Goal: Task Accomplishment & Management: Manage account settings

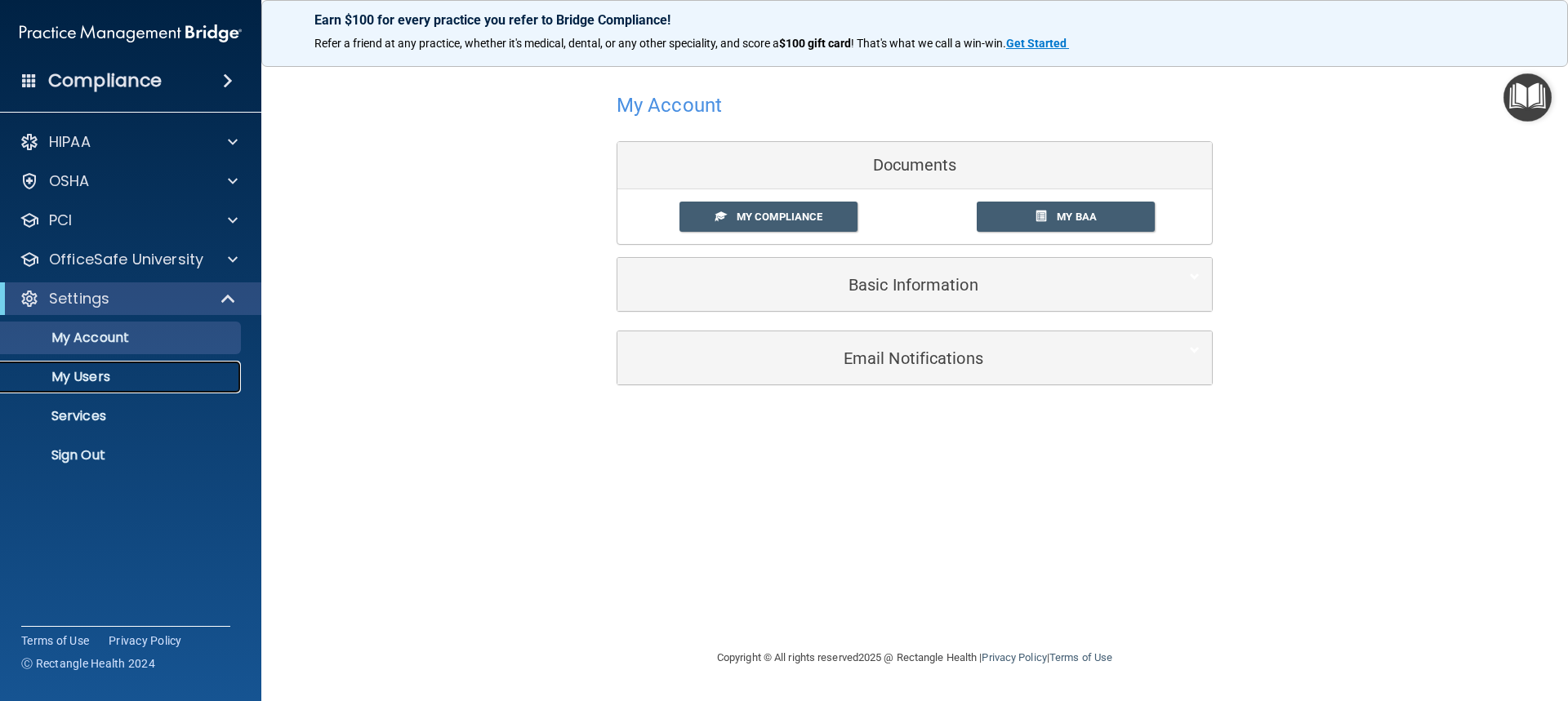
click at [78, 377] on p "My Users" at bounding box center [122, 377] width 223 height 16
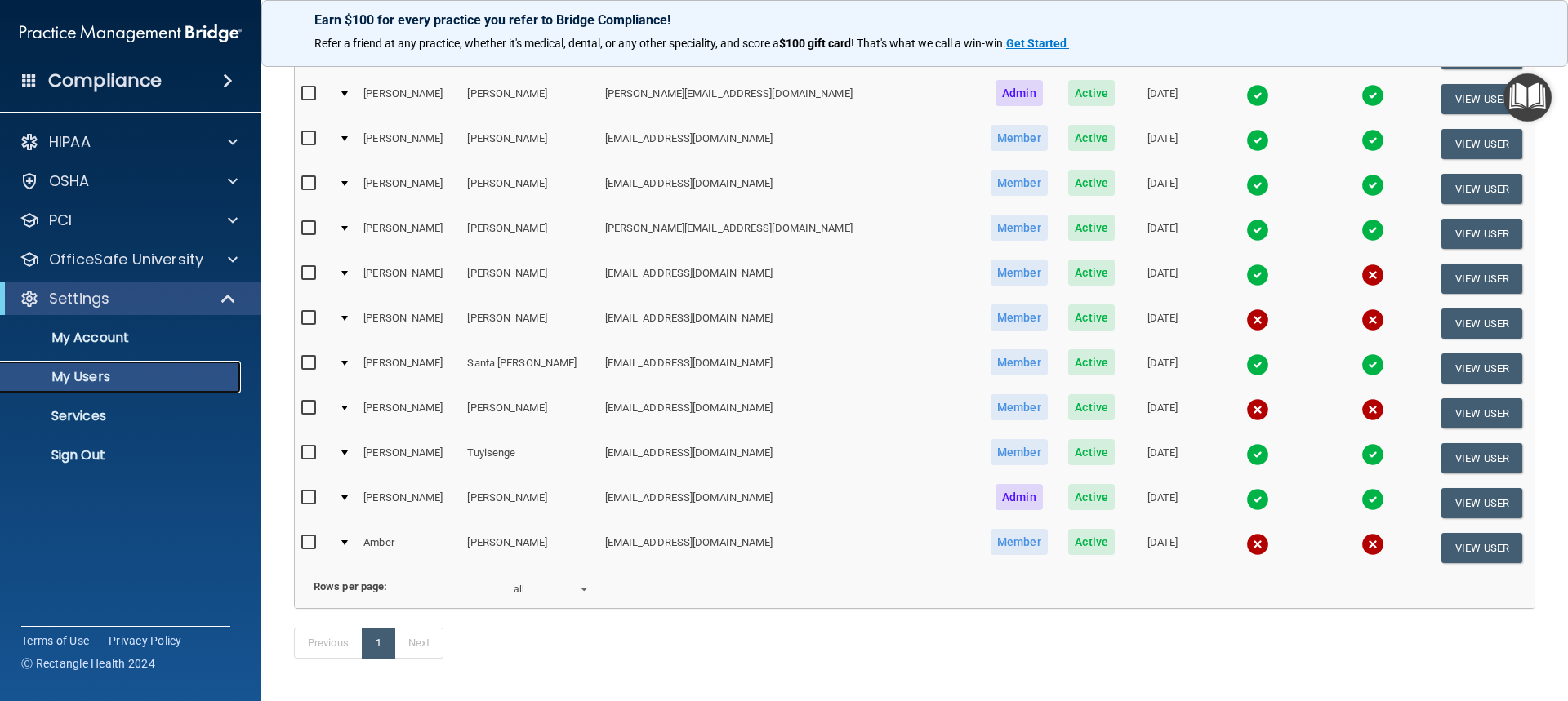
scroll to position [650, 0]
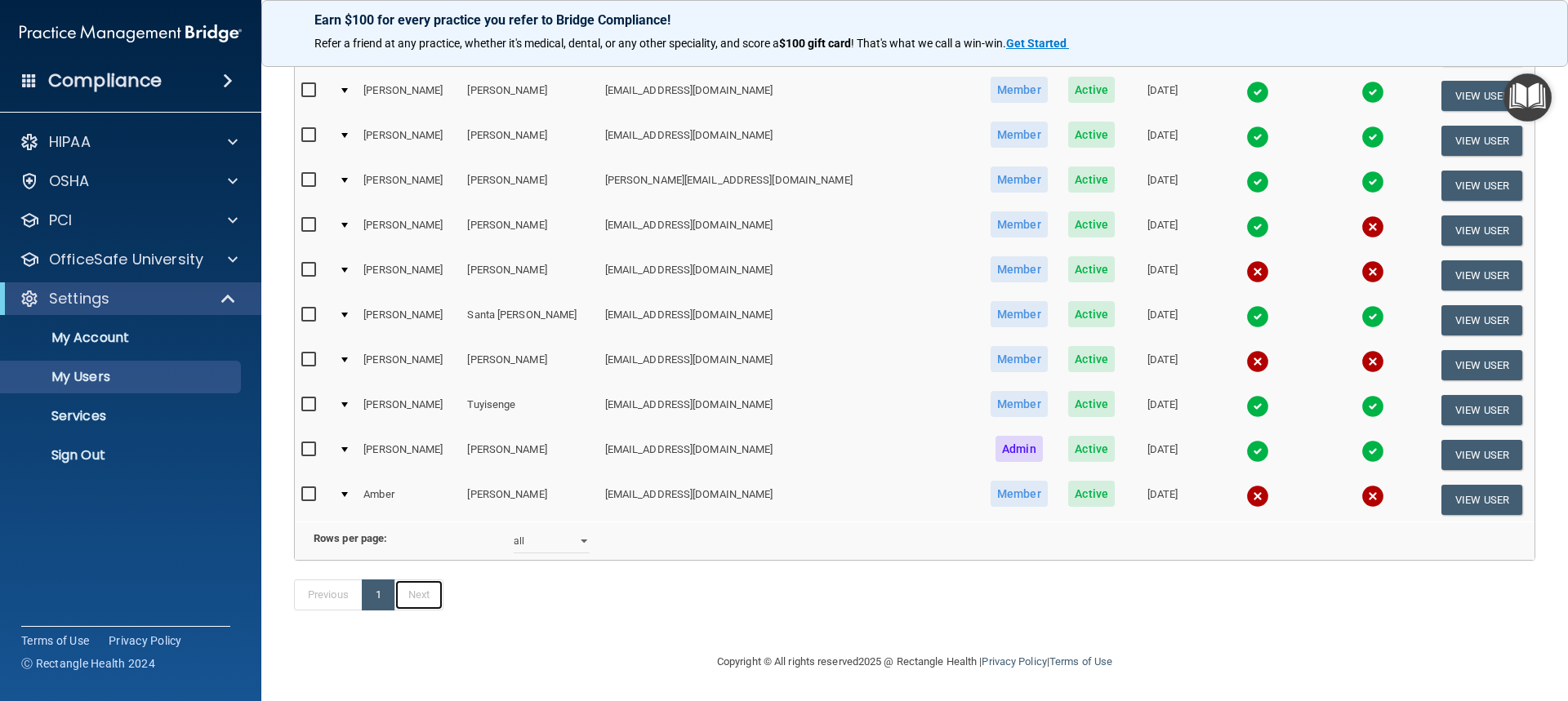
click at [416, 601] on link "Next" at bounding box center [419, 595] width 49 height 31
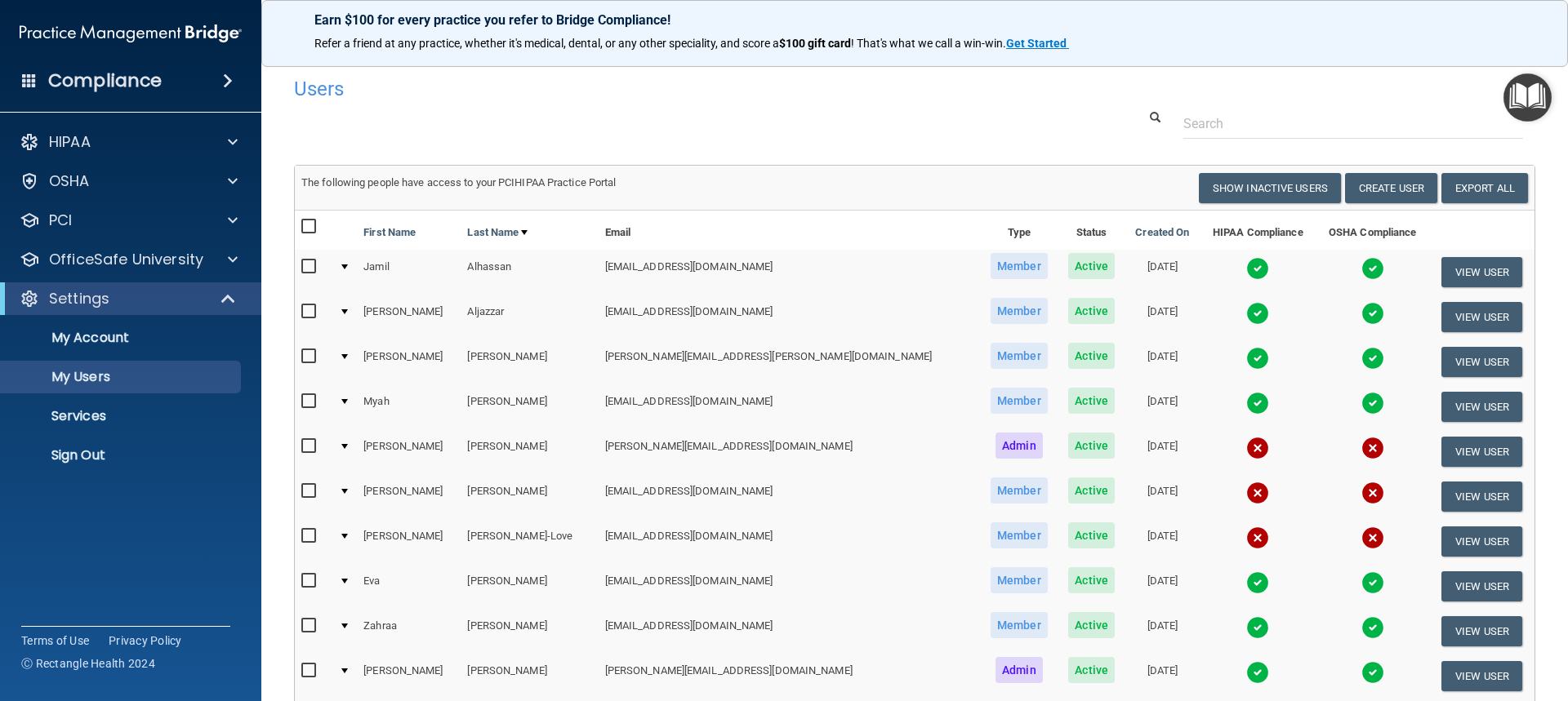
scroll to position [82, 0]
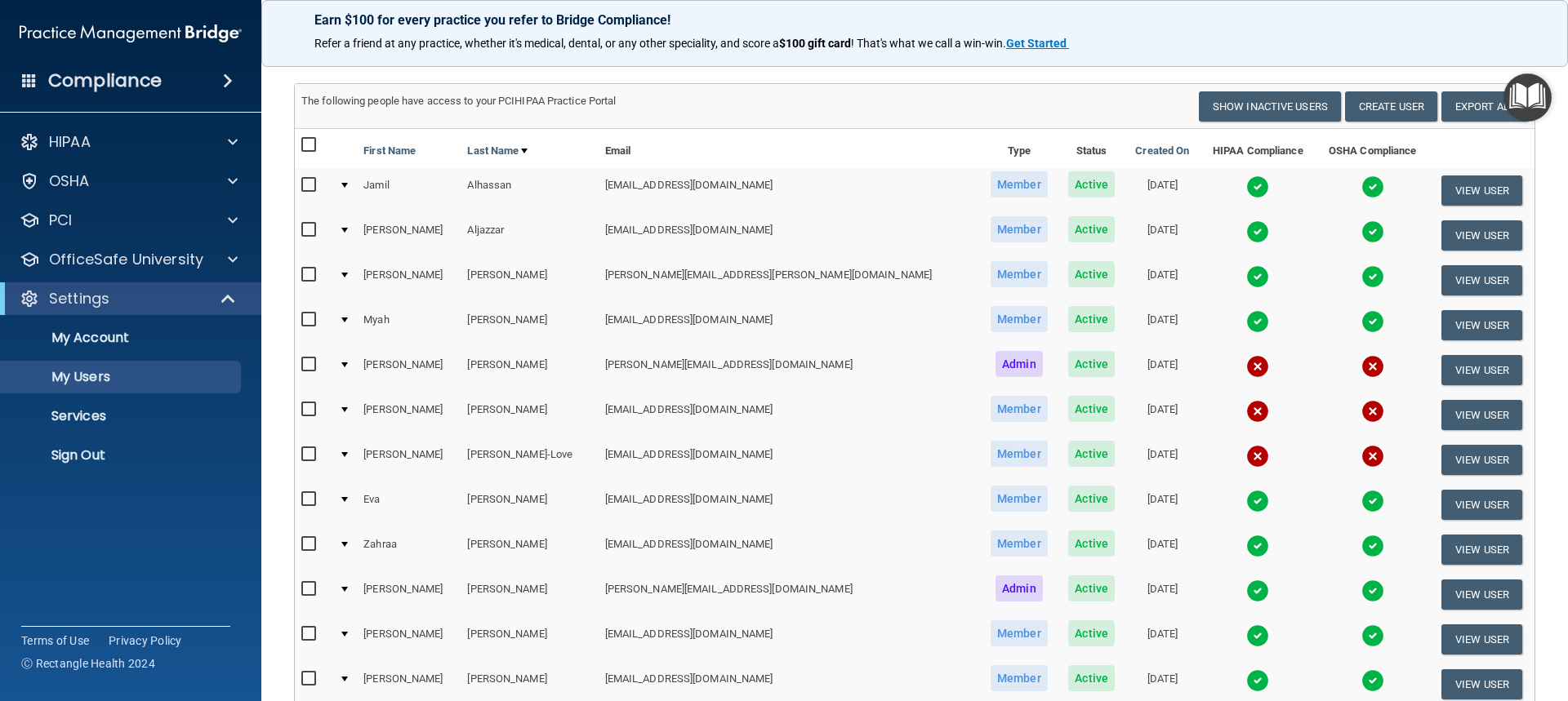
click at [305, 321] on input "checkbox" at bounding box center [311, 320] width 19 height 13
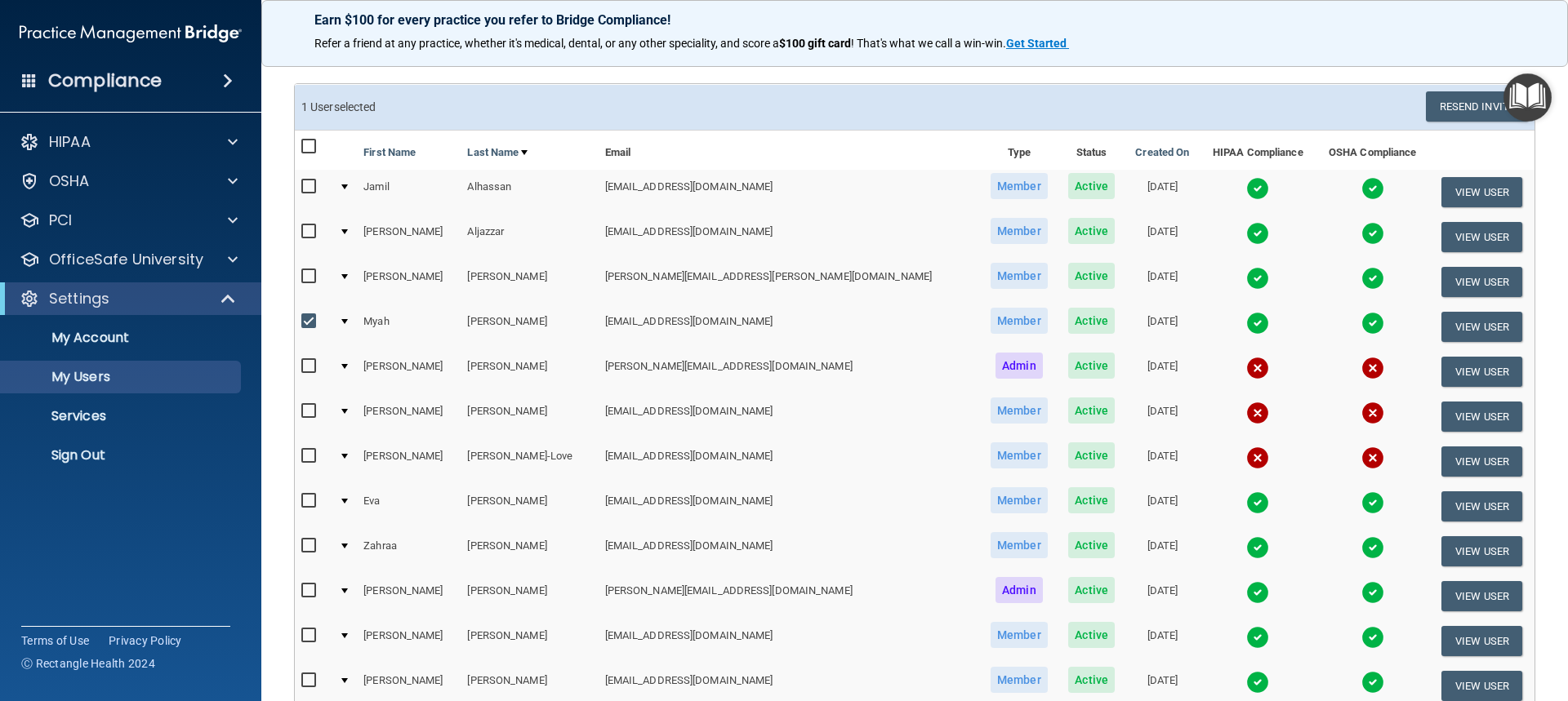
click at [991, 319] on span "Member" at bounding box center [1019, 321] width 57 height 26
click at [1068, 323] on span "Active" at bounding box center [1091, 321] width 47 height 26
click at [623, 327] on td "myahbrllestri@gmail.com" at bounding box center [789, 327] width 381 height 45
drag, startPoint x: 495, startPoint y: 326, endPoint x: 412, endPoint y: 339, distance: 84.0
click at [495, 326] on td "Bellestri" at bounding box center [529, 327] width 137 height 45
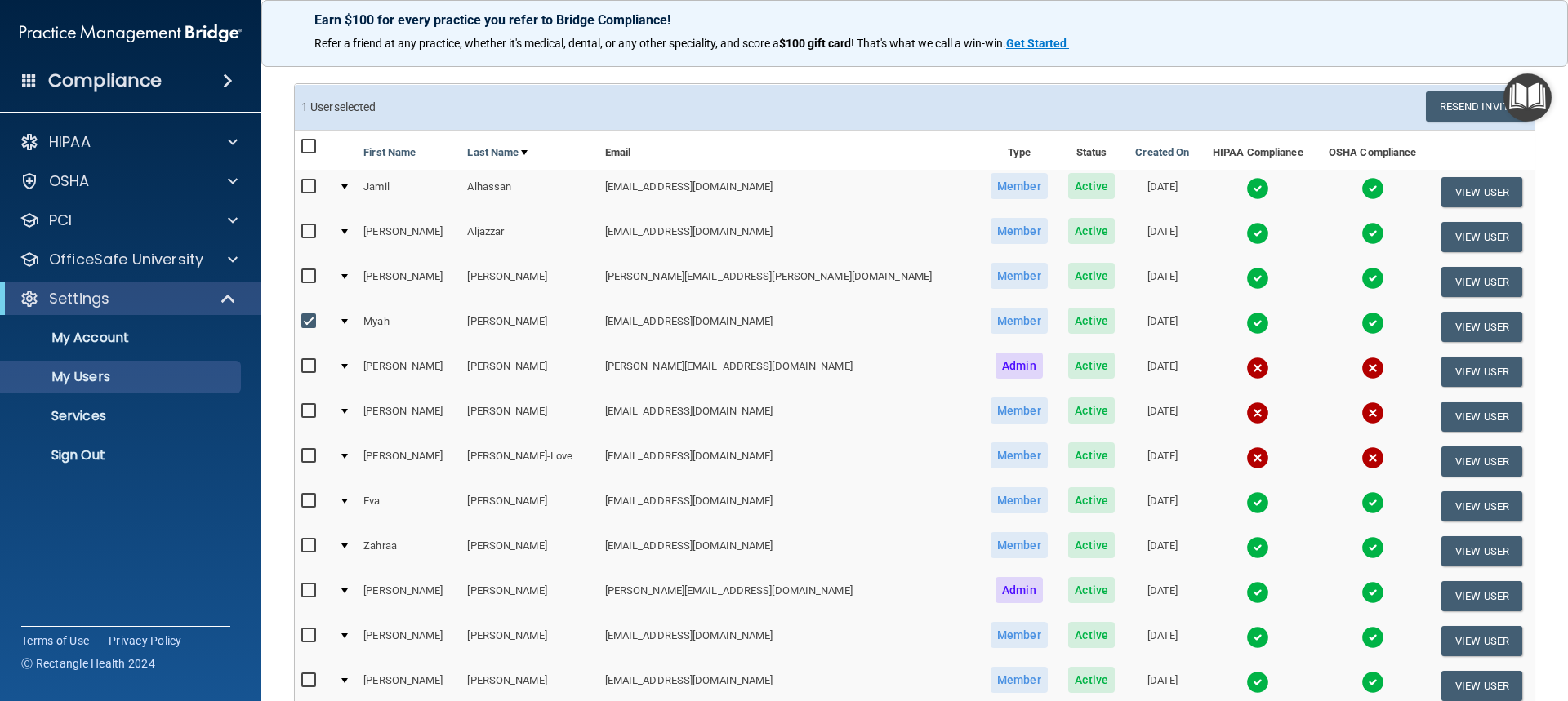
click at [347, 319] on div at bounding box center [344, 322] width 7 height 5
click at [347, 322] on div at bounding box center [344, 322] width 7 height 5
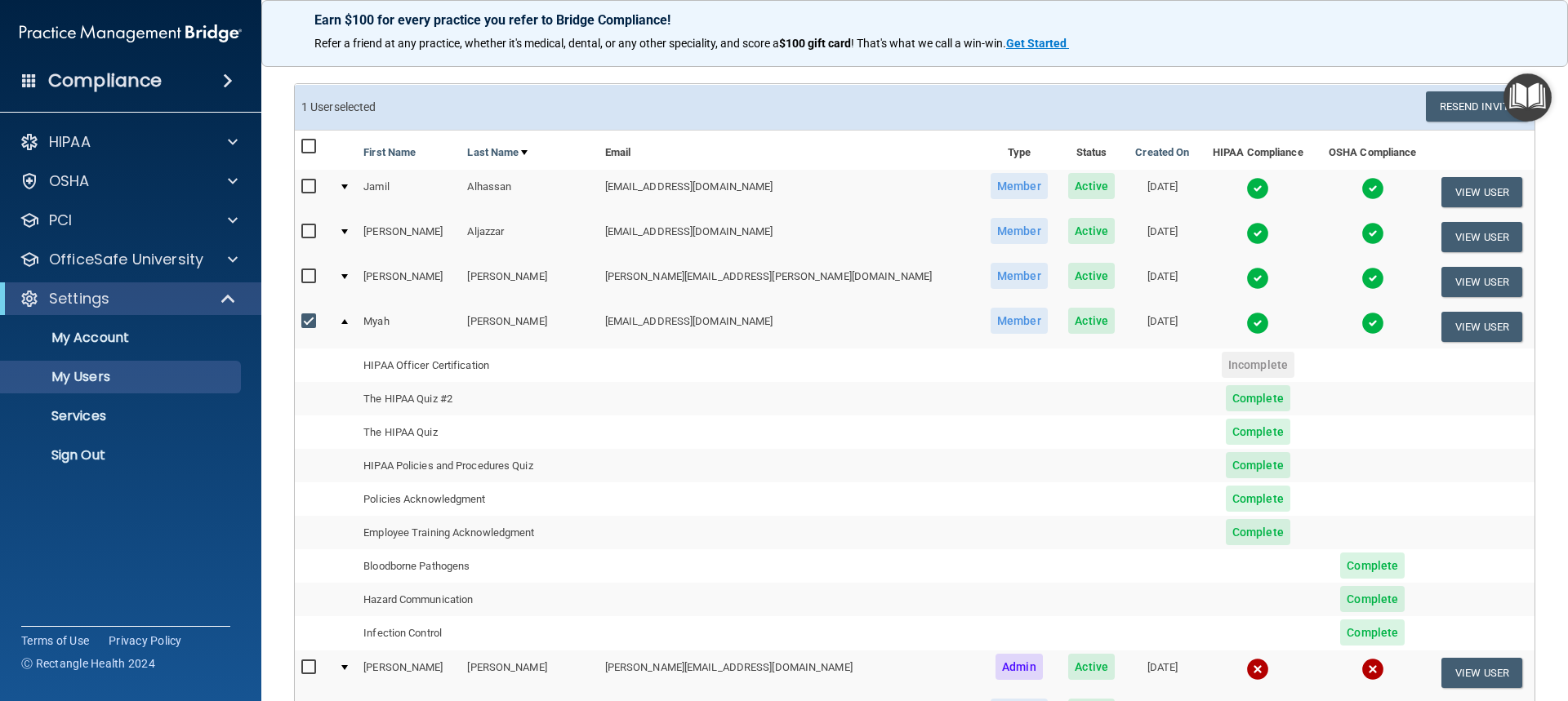
click at [1225, 406] on span "Complete" at bounding box center [1257, 398] width 65 height 26
click at [1225, 400] on span "Complete" at bounding box center [1257, 398] width 65 height 26
click at [471, 403] on td "The HIPAA Quiz #2" at bounding box center [477, 398] width 241 height 33
click at [437, 400] on td "The HIPAA Quiz #2" at bounding box center [477, 398] width 241 height 33
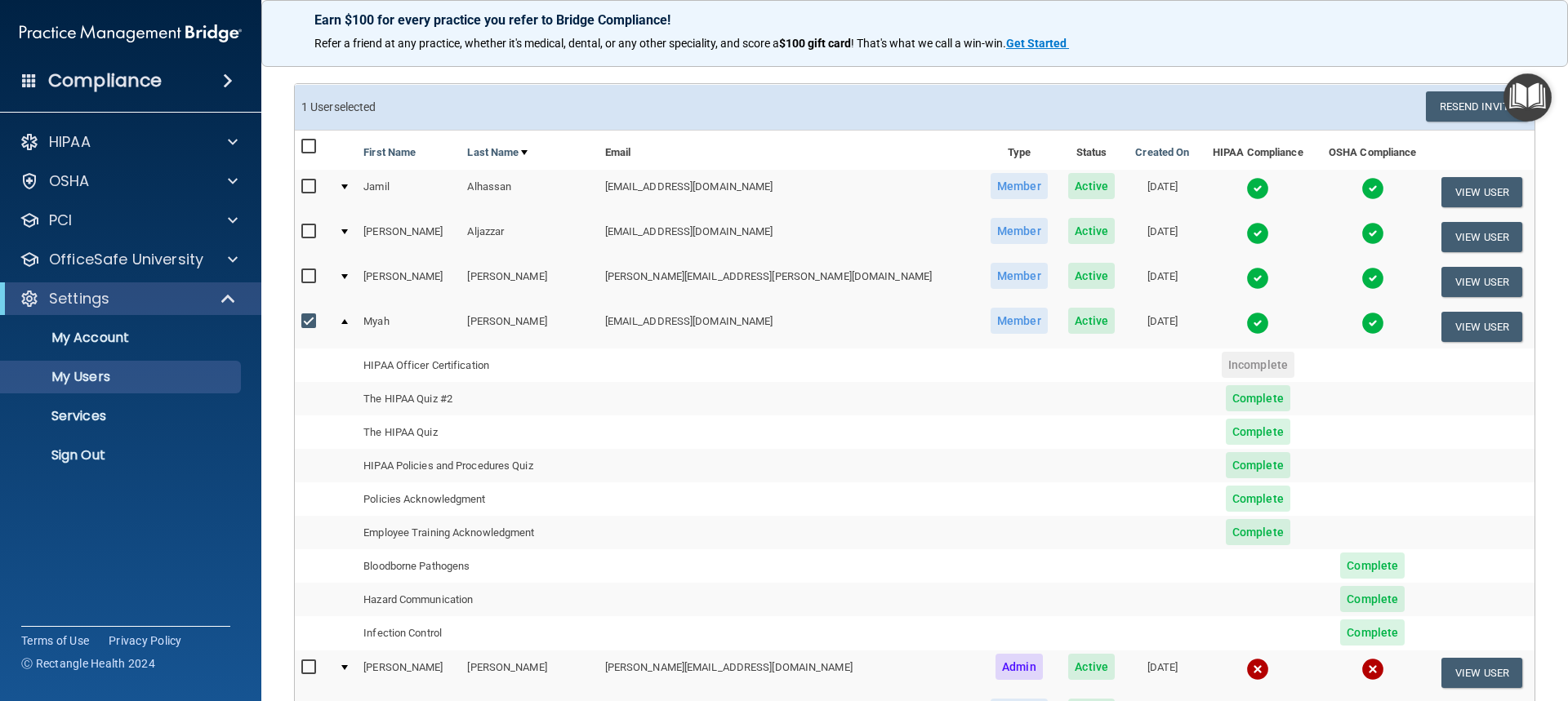
click at [515, 457] on td "HIPAA Policies and Procedures Quiz" at bounding box center [477, 465] width 241 height 33
click at [500, 478] on td "HIPAA Policies and Procedures Quiz" at bounding box center [477, 465] width 241 height 33
click at [491, 513] on td "Policies Acknowledgment" at bounding box center [477, 498] width 241 height 33
click at [489, 514] on td "Policies Acknowledgment" at bounding box center [477, 498] width 241 height 33
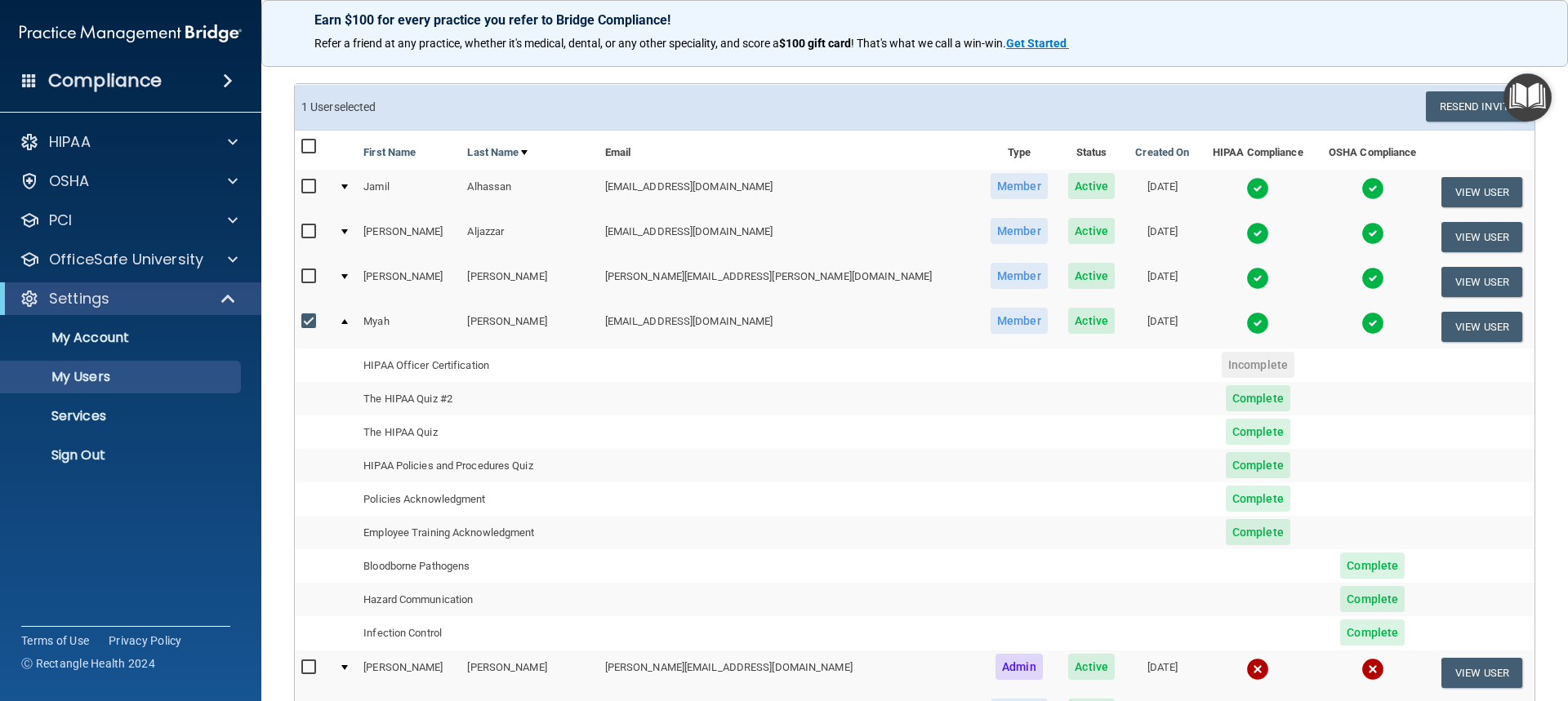
click at [1225, 502] on span "Complete" at bounding box center [1257, 498] width 65 height 26
click at [1225, 467] on span "Complete" at bounding box center [1257, 465] width 65 height 26
click at [1225, 435] on span "Complete" at bounding box center [1257, 431] width 65 height 26
click at [1225, 393] on span "Complete" at bounding box center [1257, 398] width 65 height 26
click at [1225, 444] on span "Complete" at bounding box center [1257, 431] width 65 height 26
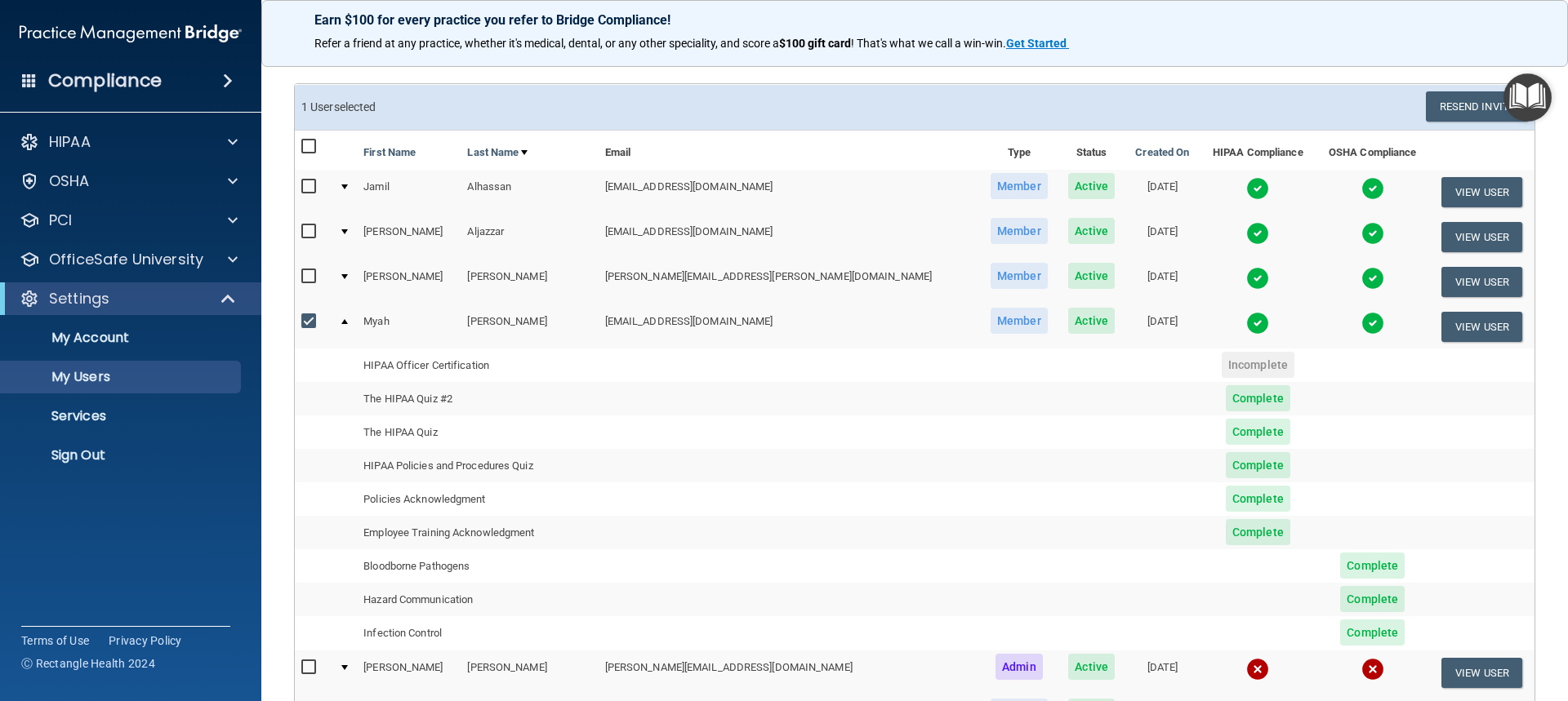
click at [1225, 545] on span "Complete" at bounding box center [1257, 532] width 65 height 26
click at [304, 315] on input "checkbox" at bounding box center [311, 322] width 19 height 13
checkbox input "false"
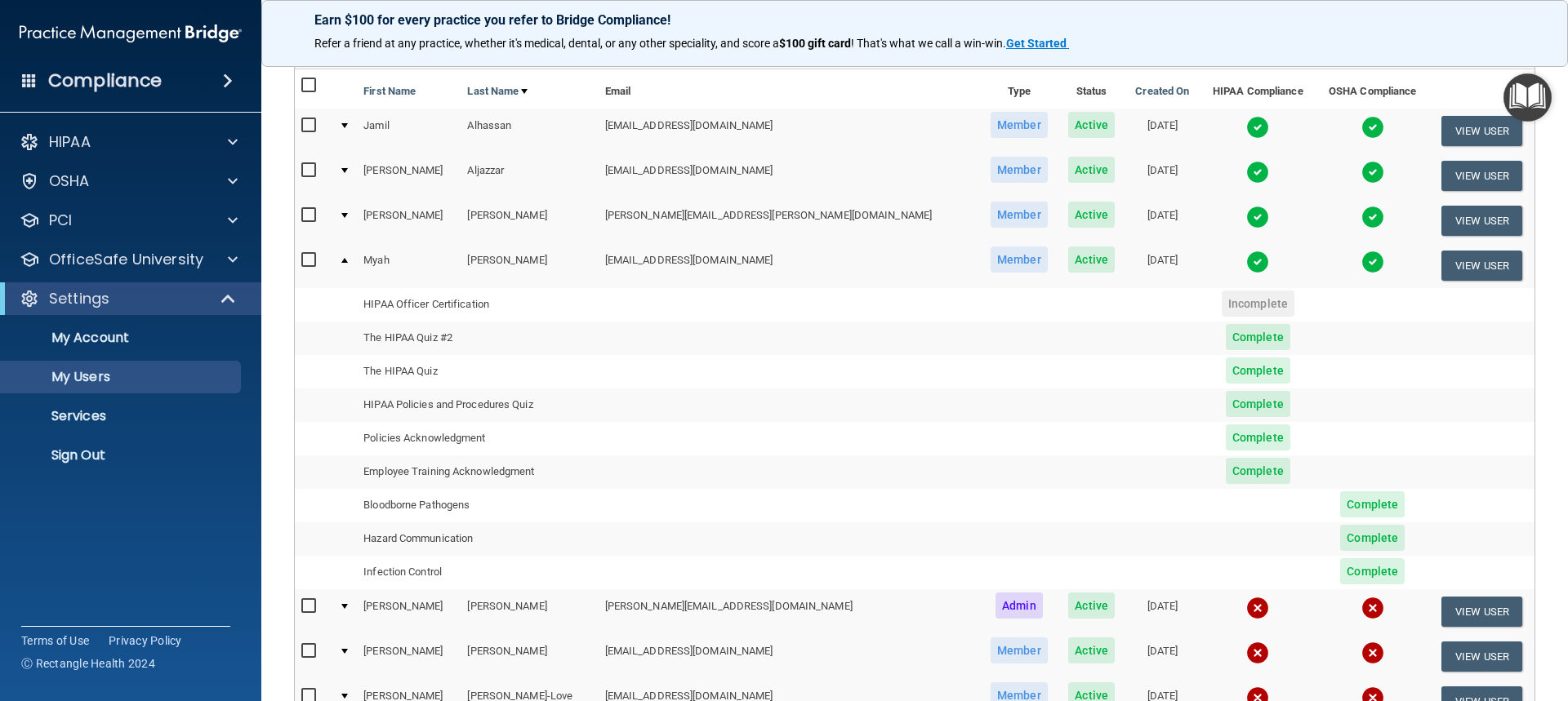
scroll to position [327, 0]
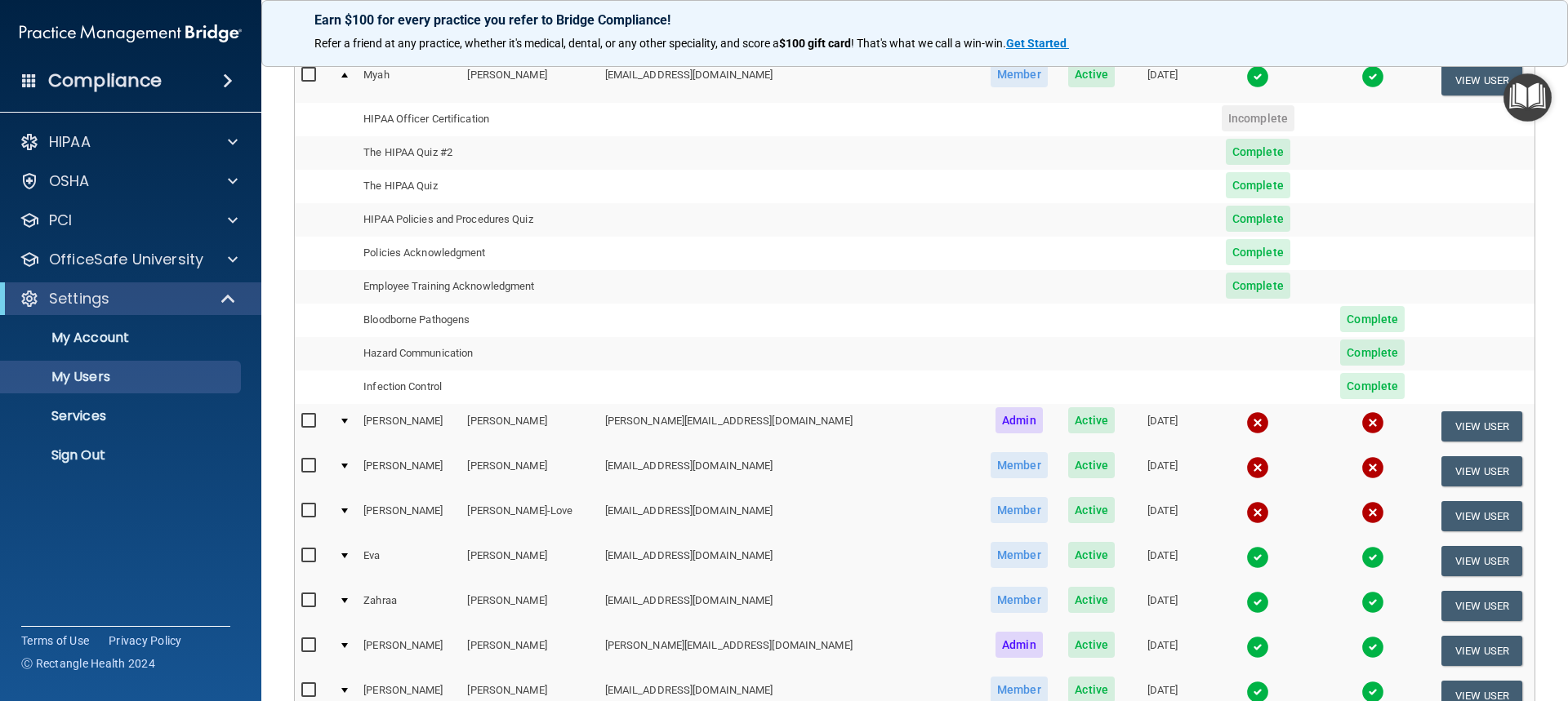
click at [1225, 154] on span "Complete" at bounding box center [1257, 152] width 65 height 26
click at [413, 151] on td "The HIPAA Quiz #2" at bounding box center [477, 153] width 241 height 33
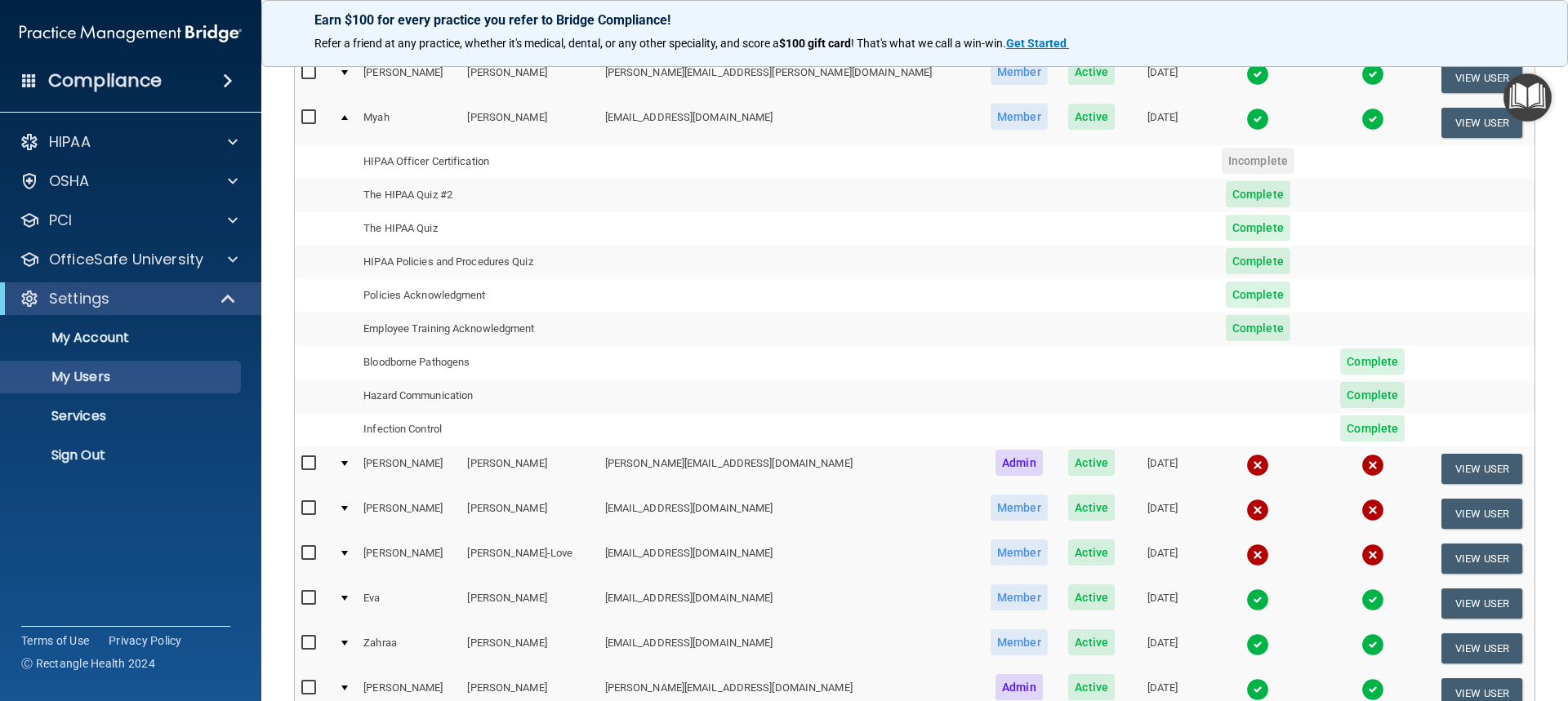
scroll to position [245, 0]
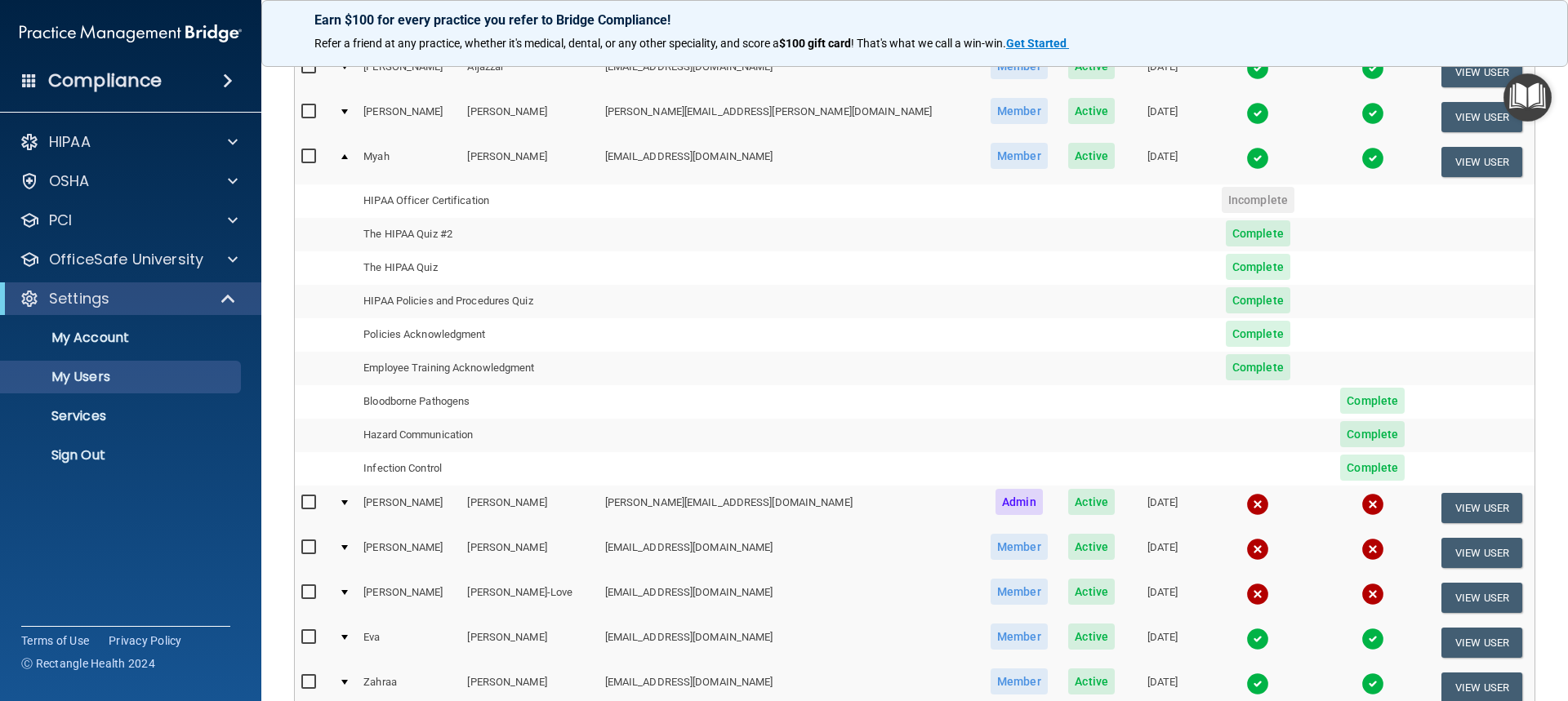
click at [380, 155] on td "Myah" at bounding box center [408, 162] width 104 height 44
